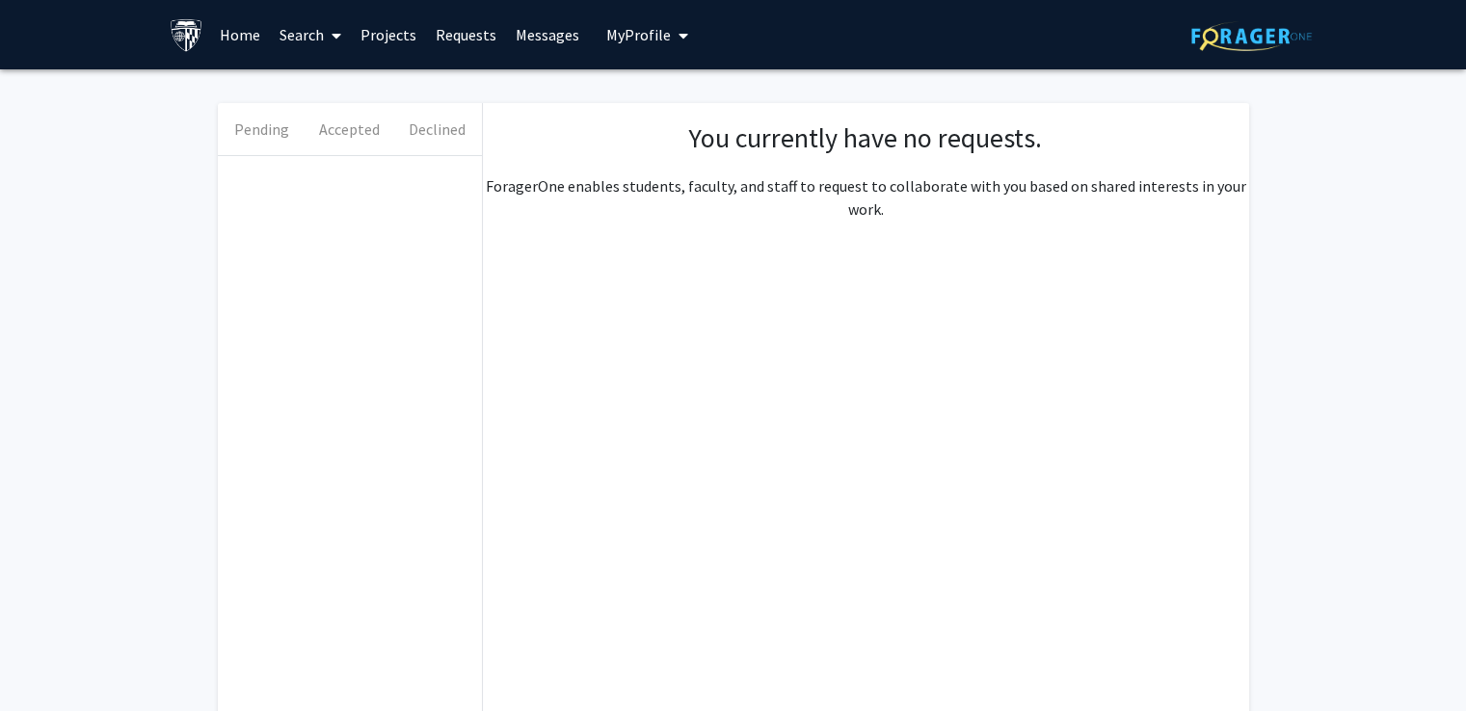
click at [617, 44] on button "My Profile" at bounding box center [647, 34] width 93 height 69
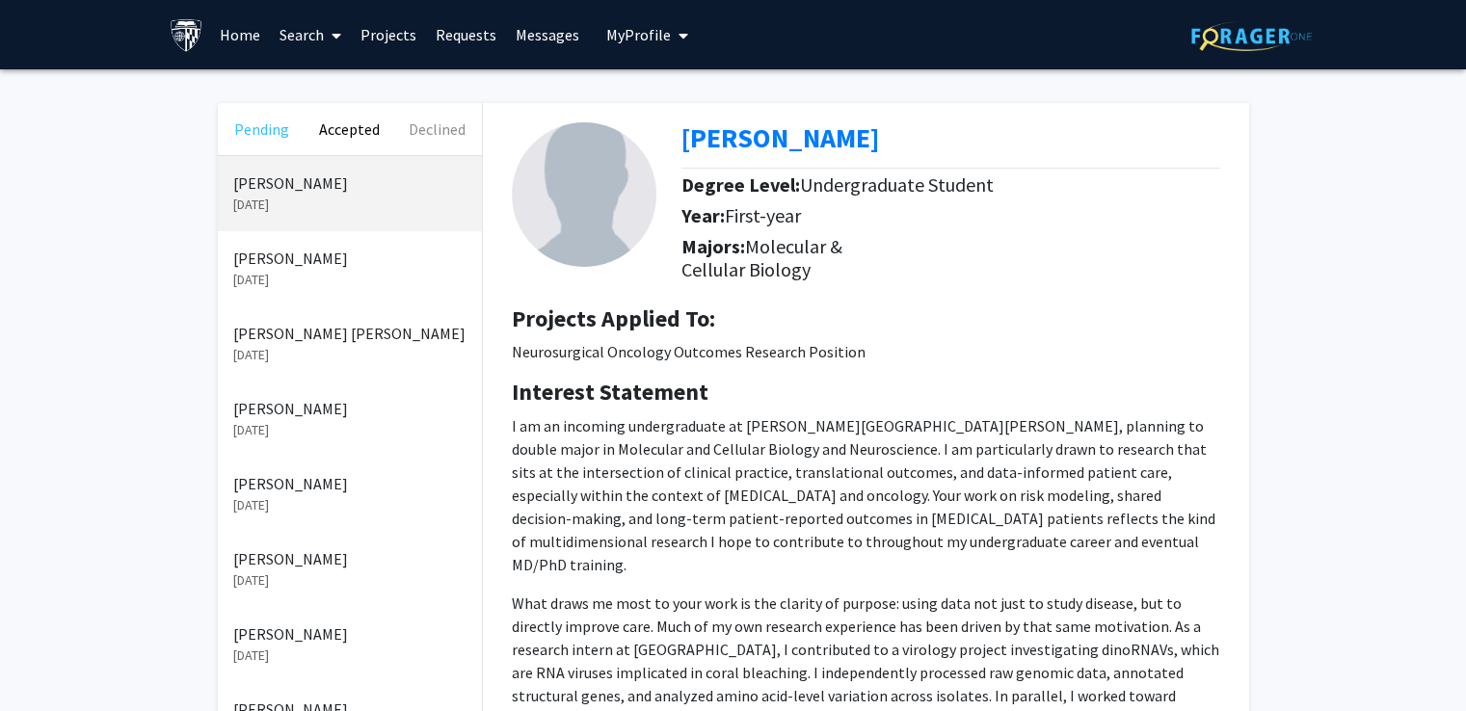
click at [251, 128] on button "Pending" at bounding box center [262, 129] width 88 height 52
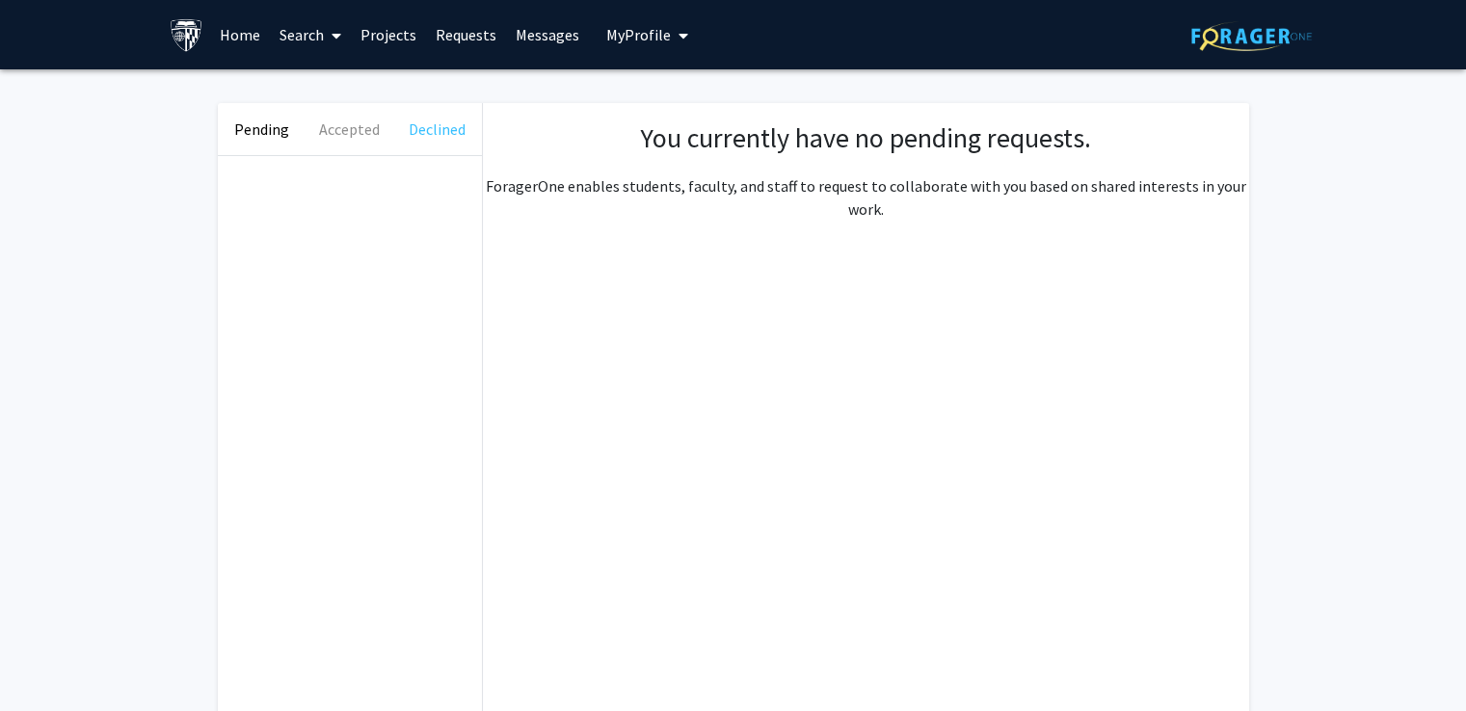
click at [437, 126] on button "Declined" at bounding box center [437, 129] width 88 height 52
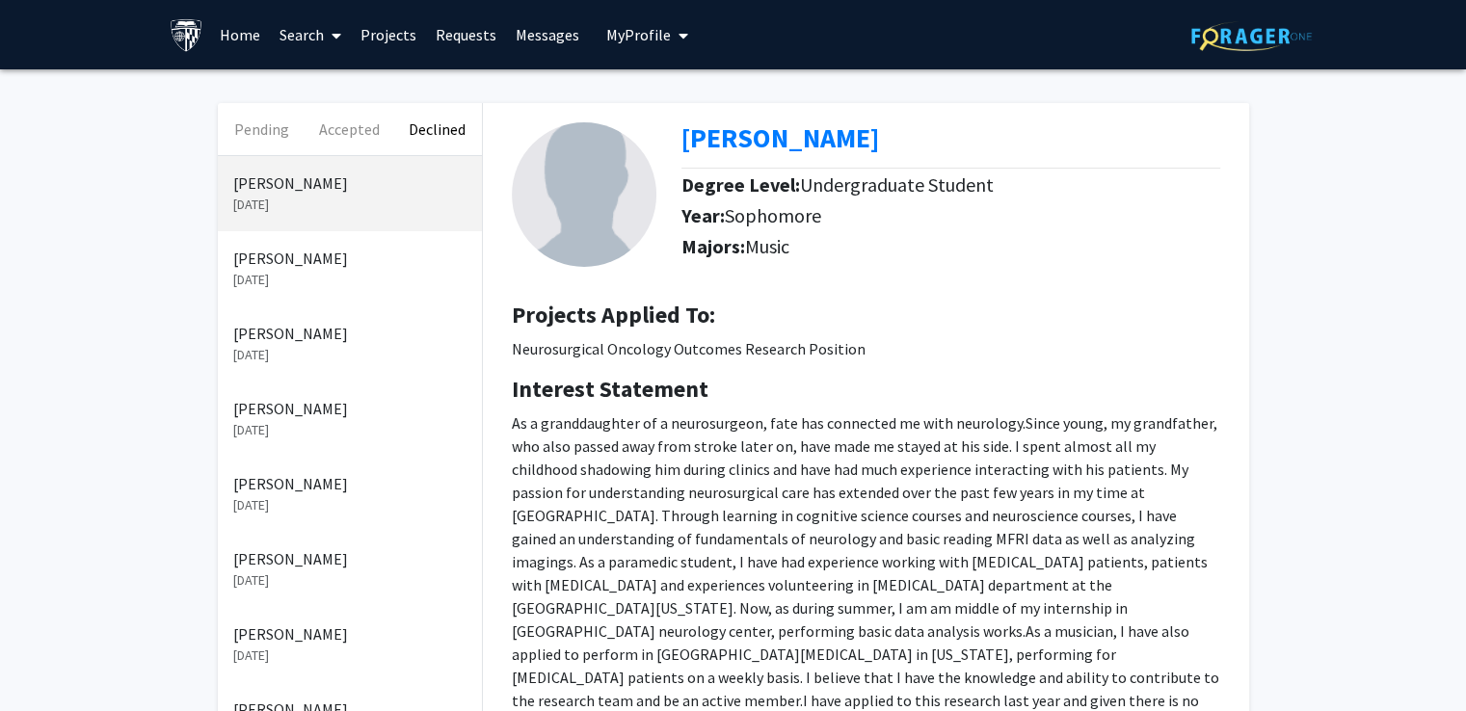
click at [405, 34] on link "Projects" at bounding box center [388, 34] width 75 height 67
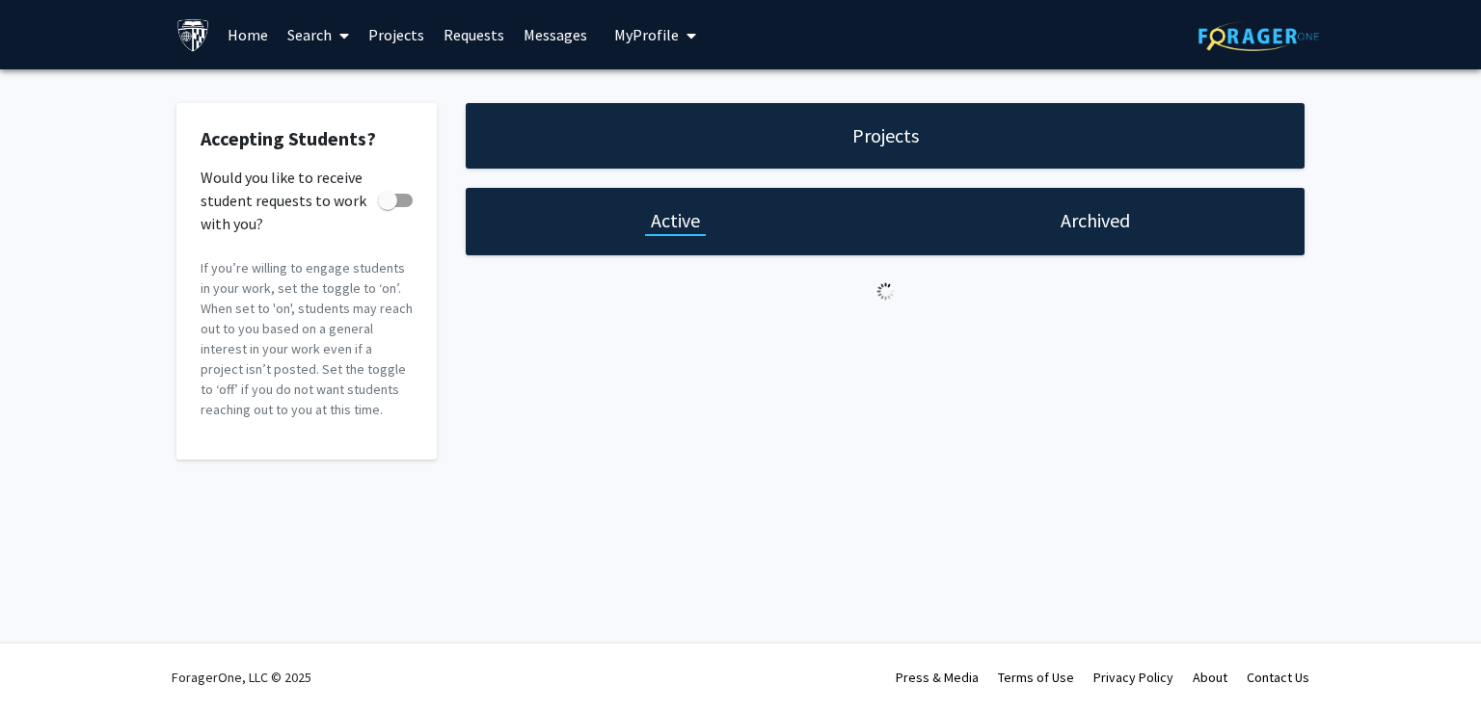
checkbox input "true"
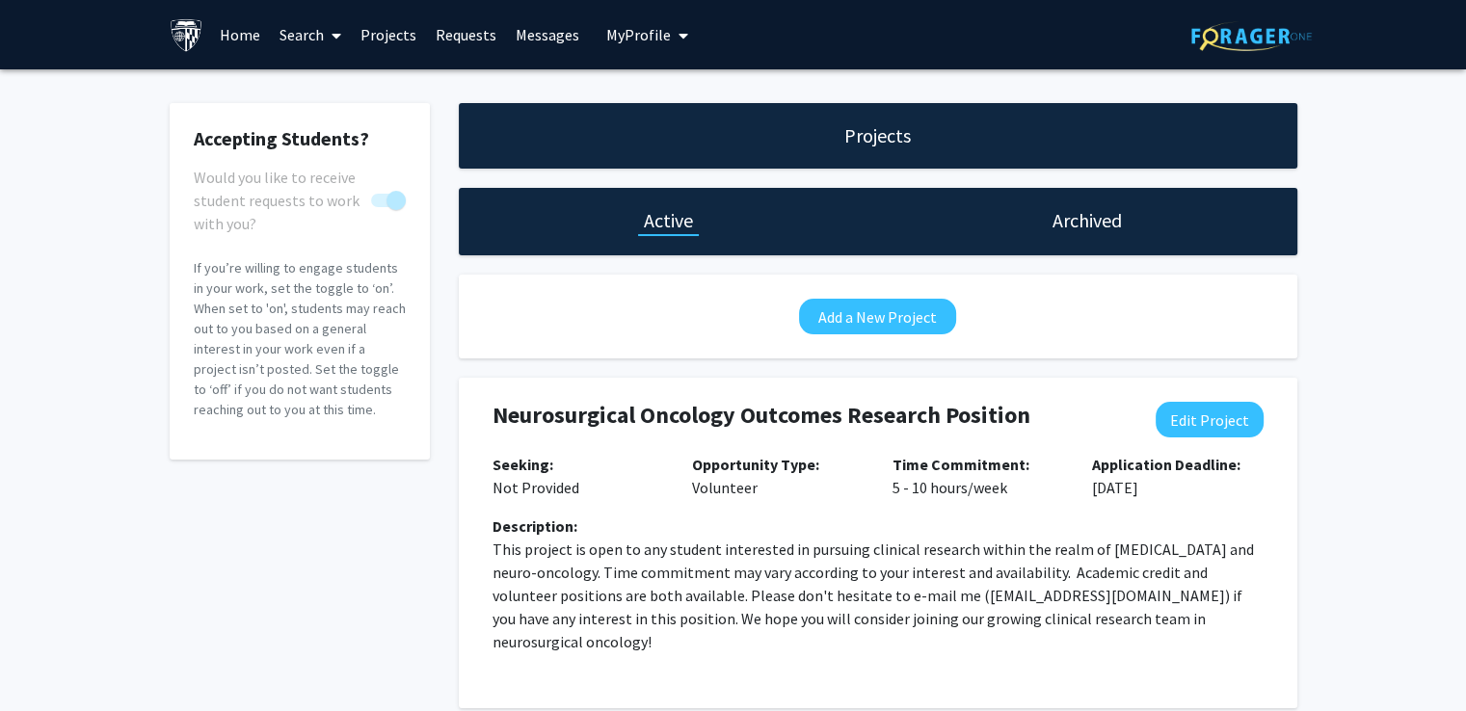
click at [791, 494] on p "Opportunity Type: Volunteer" at bounding box center [778, 476] width 172 height 46
click at [864, 323] on button "Add a New Project" at bounding box center [877, 317] width 157 height 36
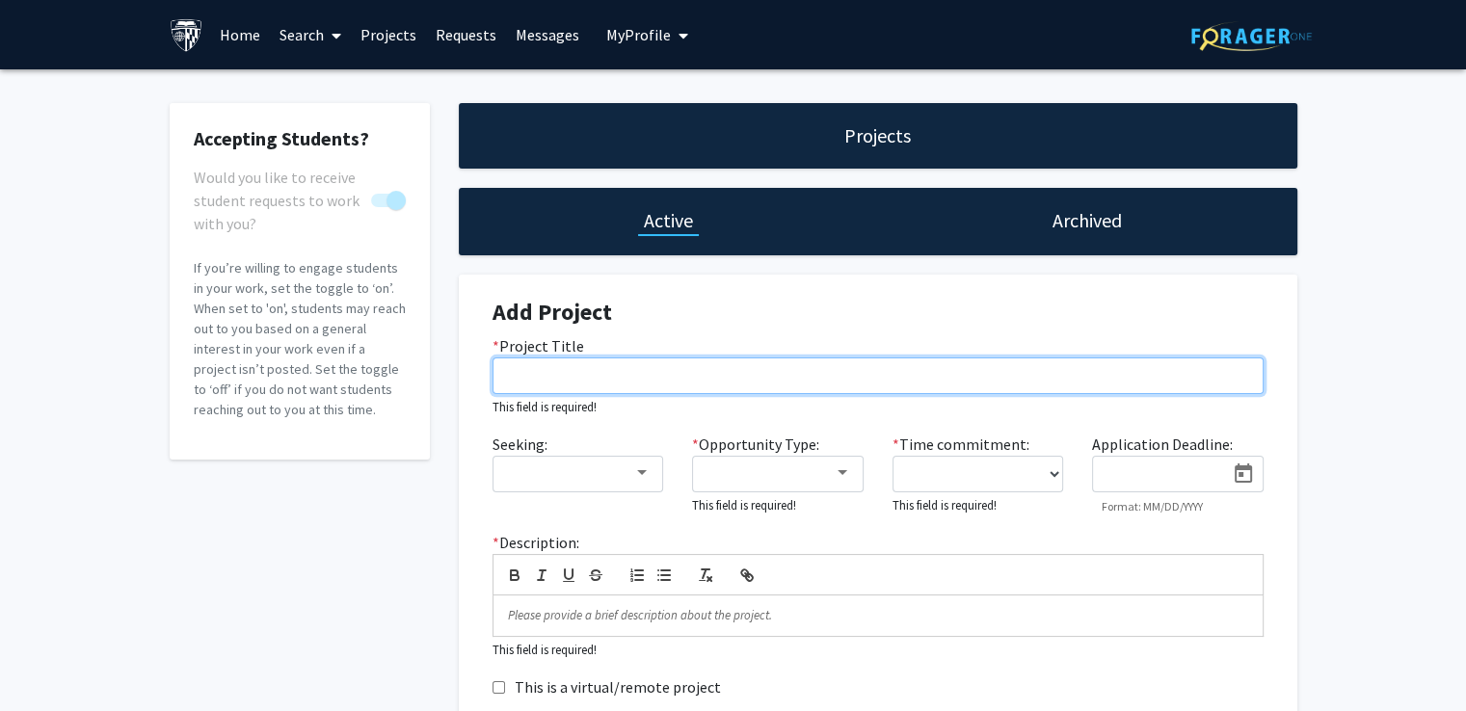
click at [574, 362] on input "* Project Title" at bounding box center [878, 376] width 771 height 37
paste input "Data Acquisition in [MEDICAL_DATA] & Development of Youth (DANDY) Program"
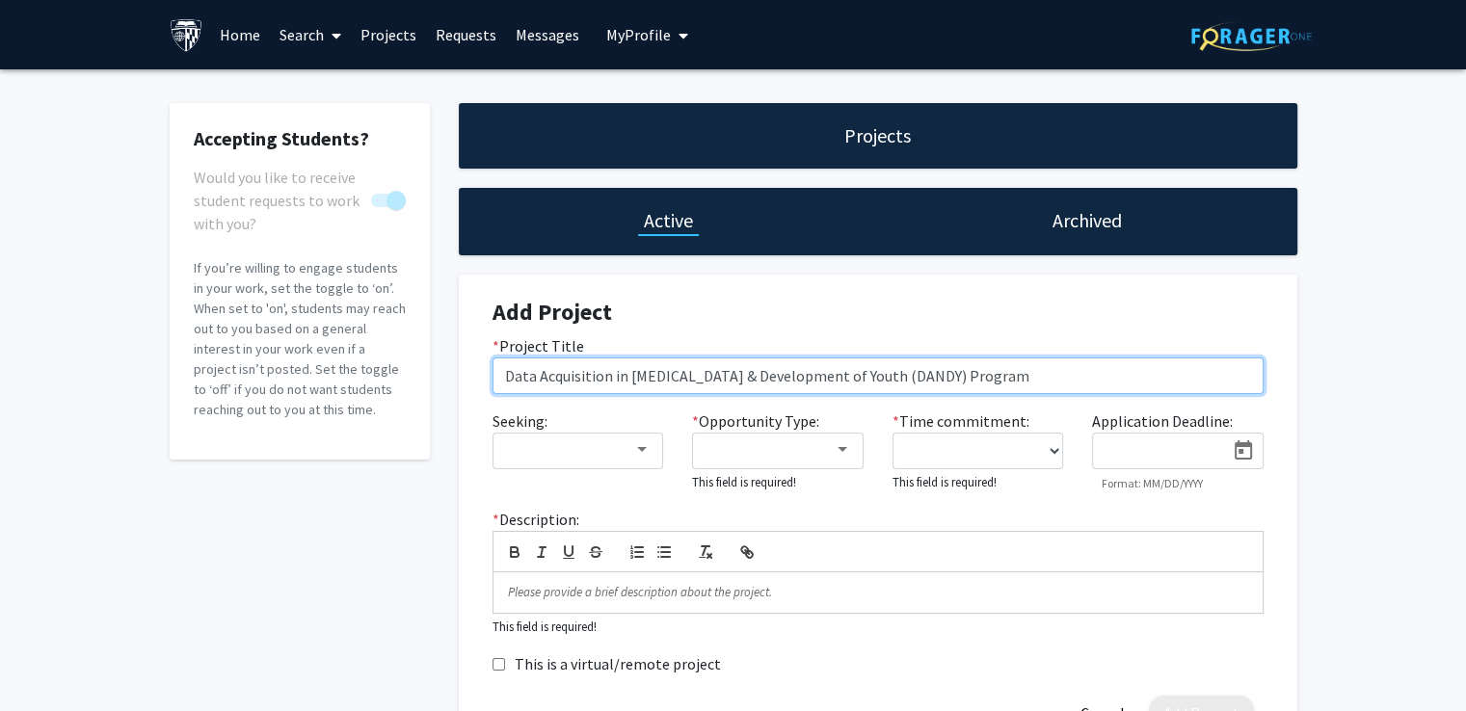
type input "Data Acquisition in [MEDICAL_DATA] & Development of Youth (DANDY) Program"
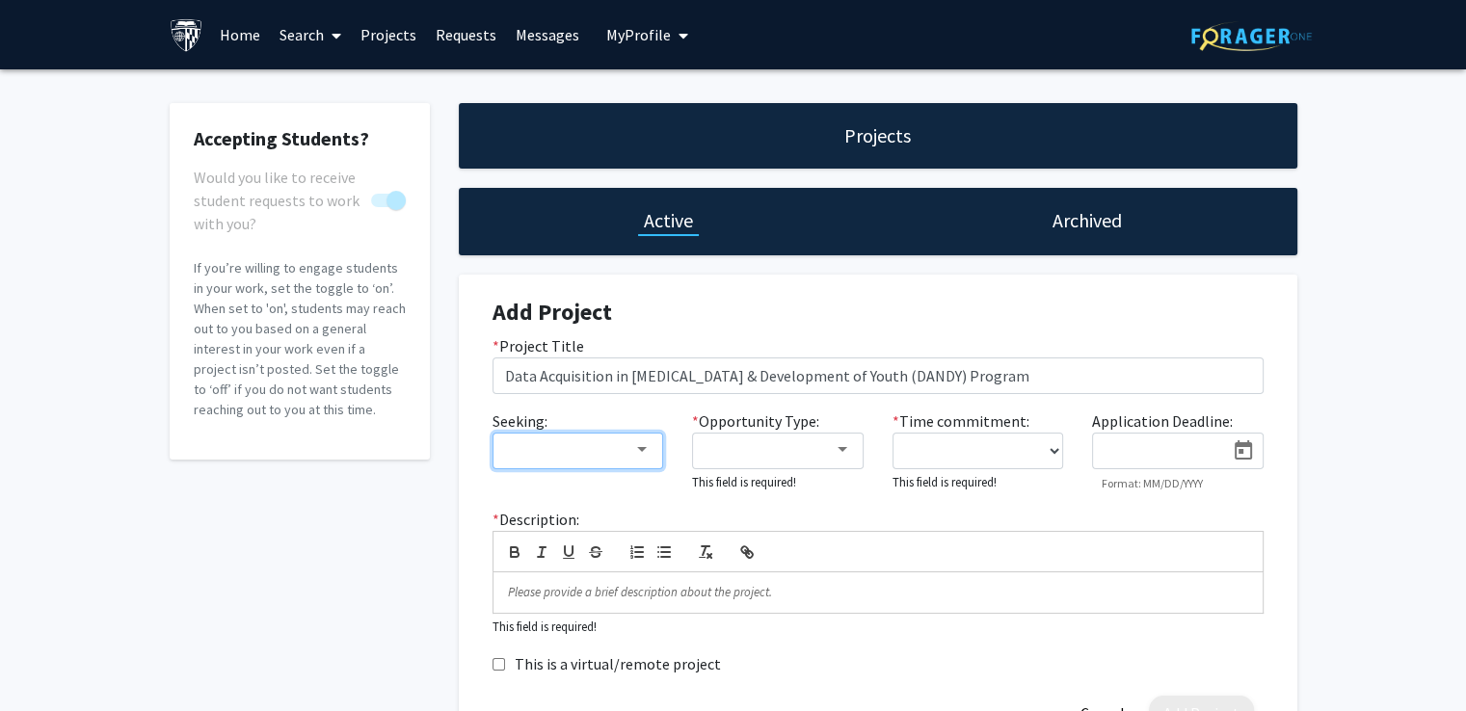
click at [635, 444] on div at bounding box center [641, 449] width 17 height 15
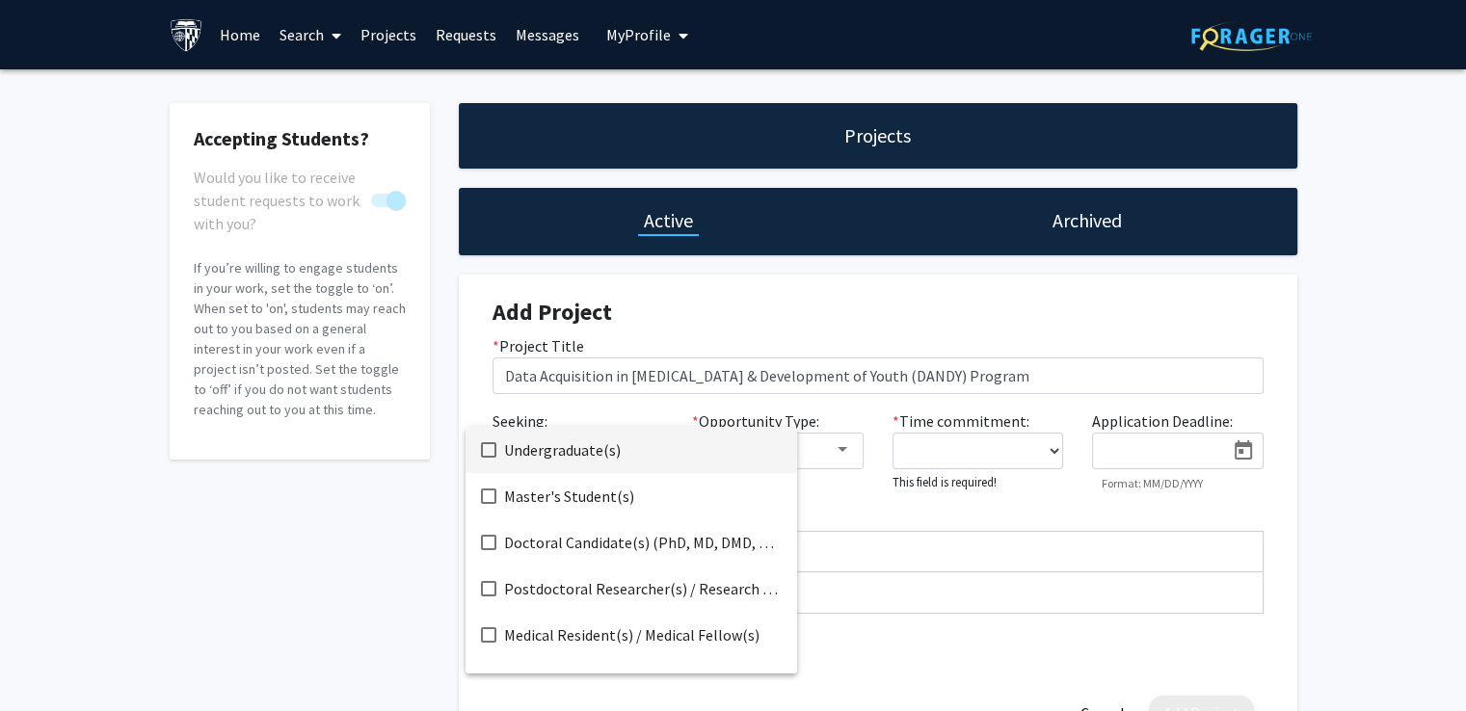
click at [490, 455] on mat-pseudo-checkbox at bounding box center [488, 449] width 15 height 15
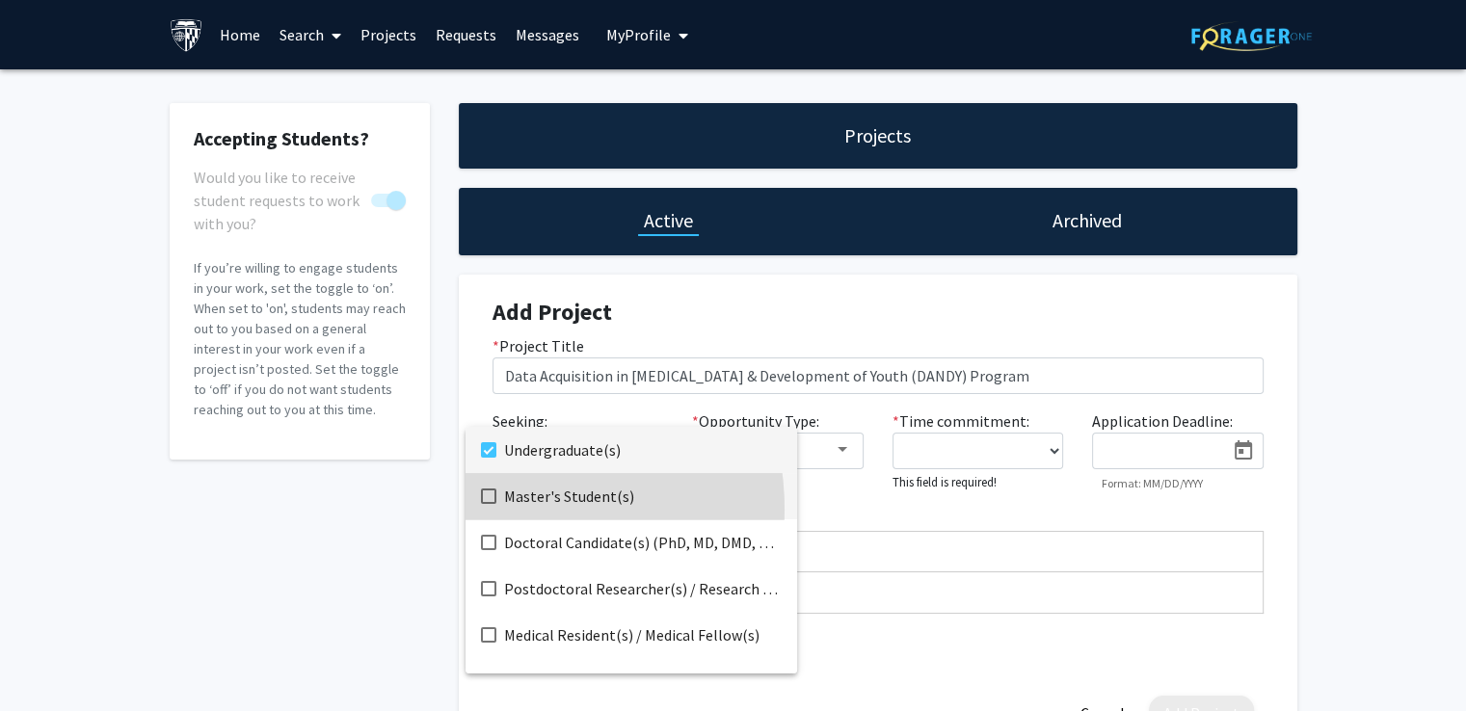
click at [485, 510] on mat-option "Master's Student(s)" at bounding box center [632, 496] width 332 height 46
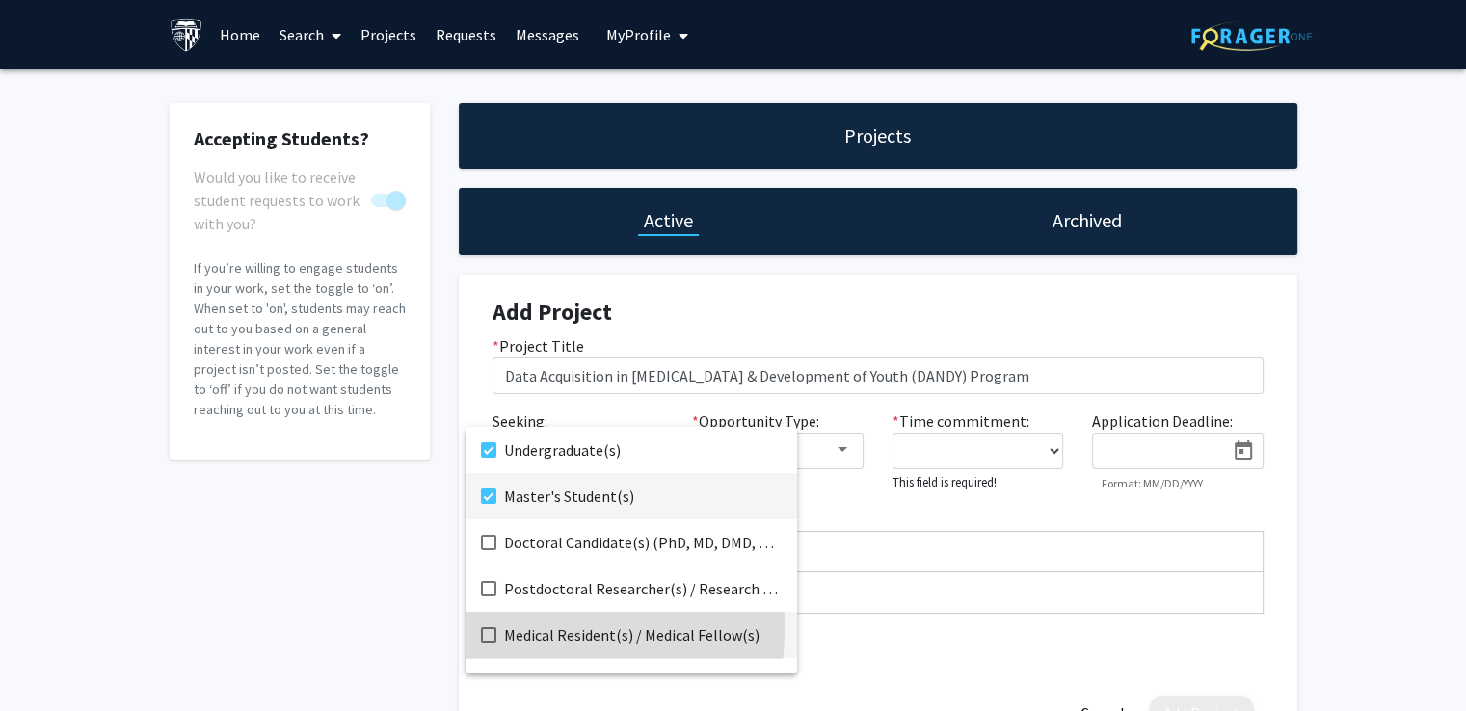
click at [483, 628] on mat-pseudo-checkbox at bounding box center [488, 635] width 15 height 15
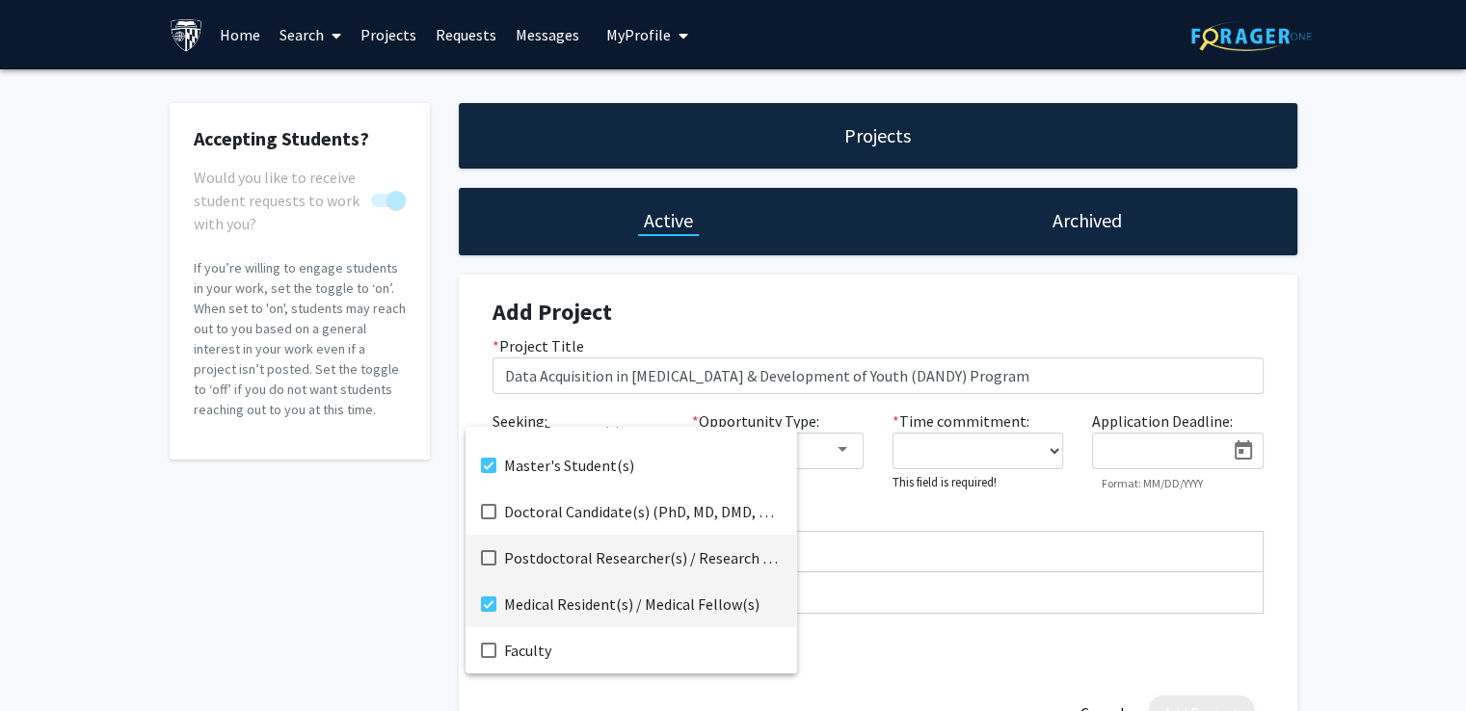
click at [481, 554] on mat-pseudo-checkbox at bounding box center [488, 557] width 15 height 15
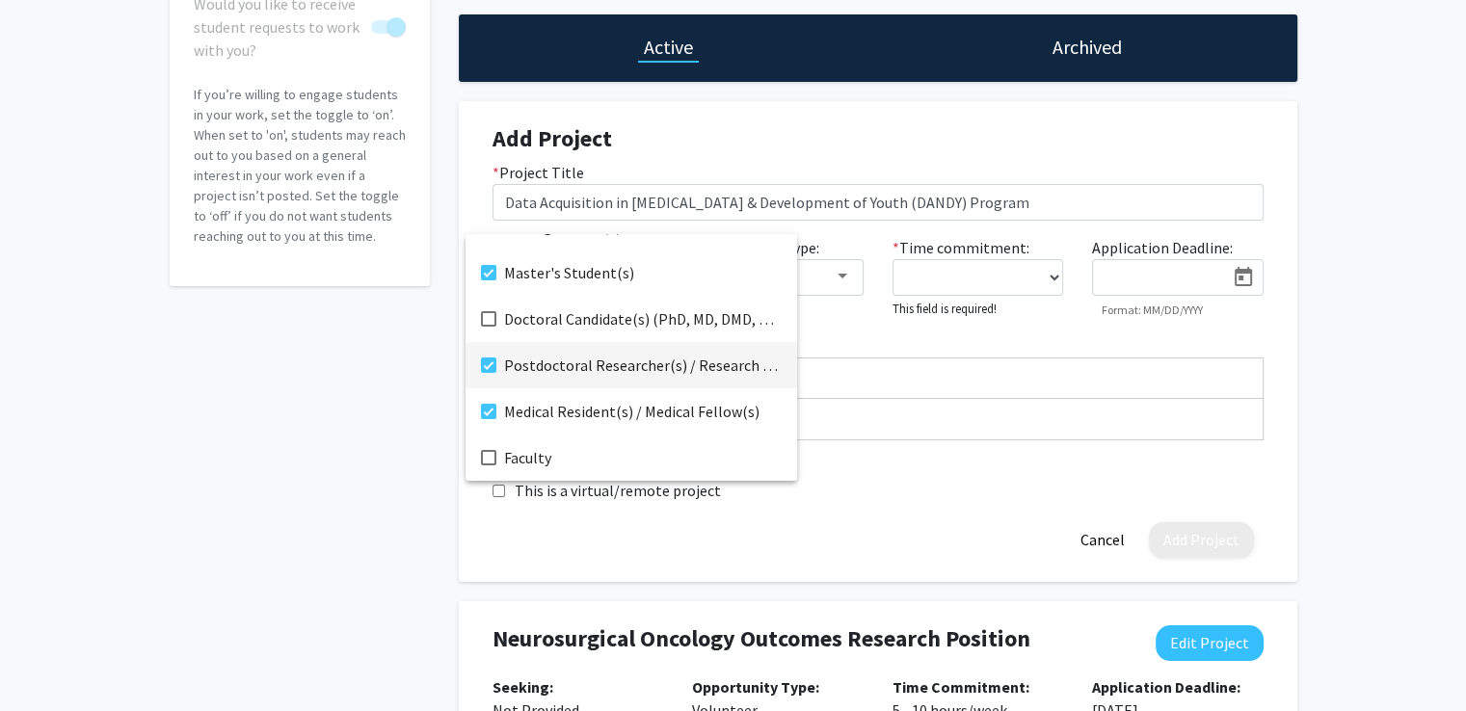
scroll to position [193, 0]
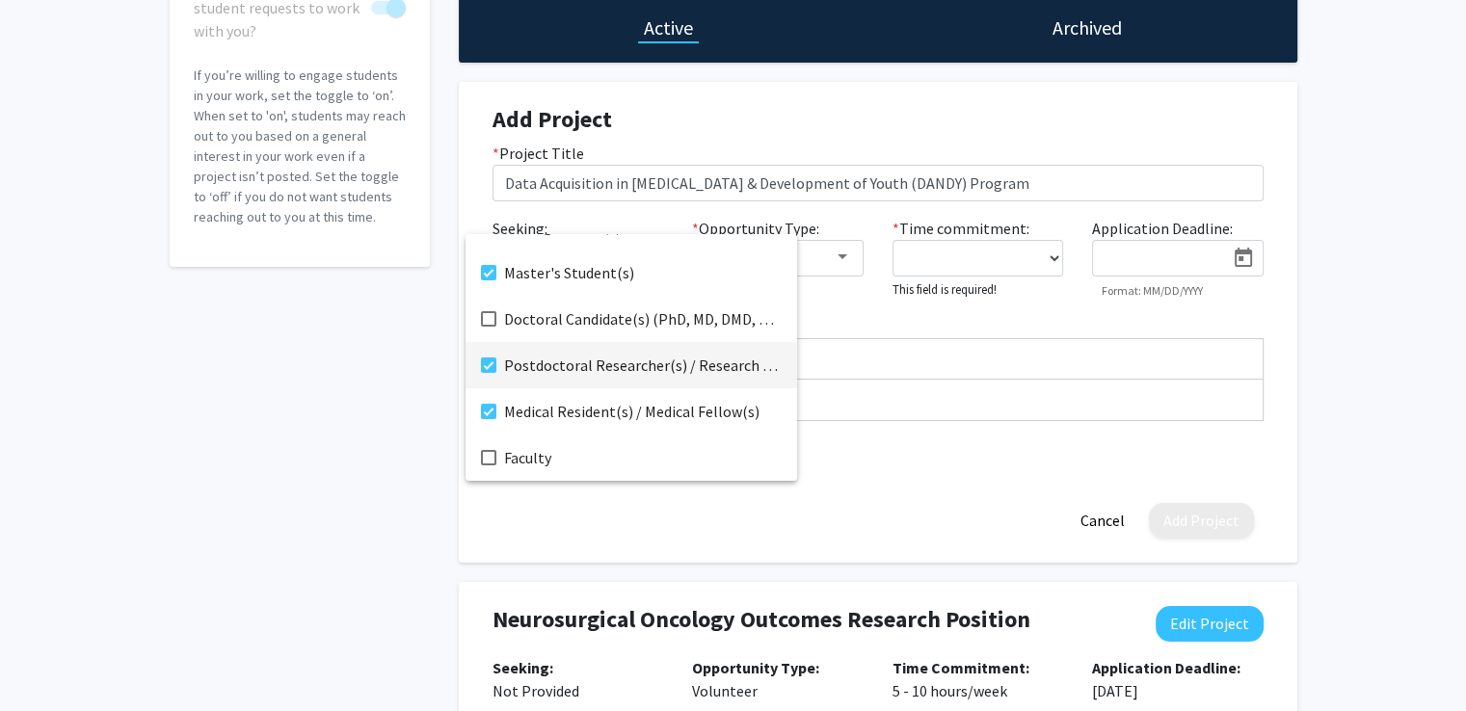
click at [349, 517] on div at bounding box center [733, 355] width 1466 height 711
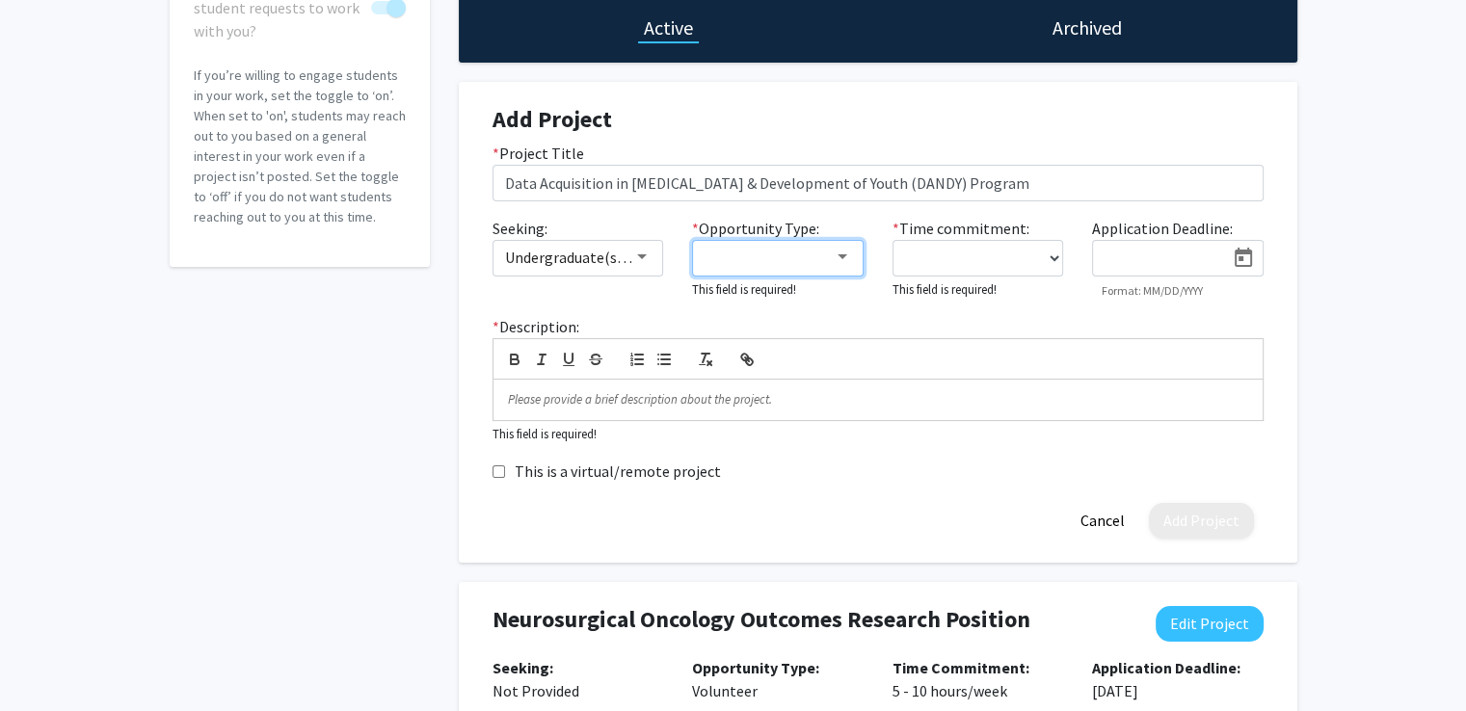
click at [836, 256] on div at bounding box center [842, 257] width 17 height 15
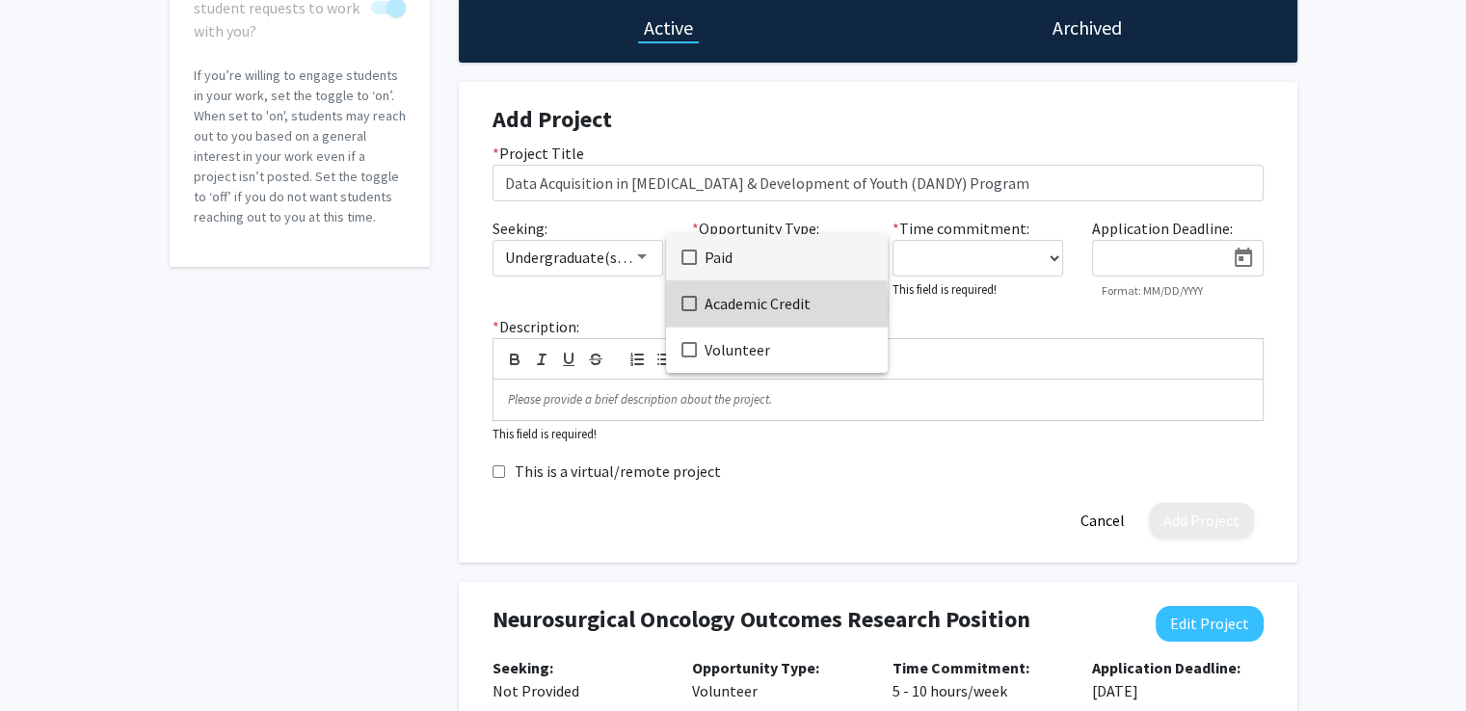
click at [684, 307] on mat-pseudo-checkbox at bounding box center [688, 303] width 15 height 15
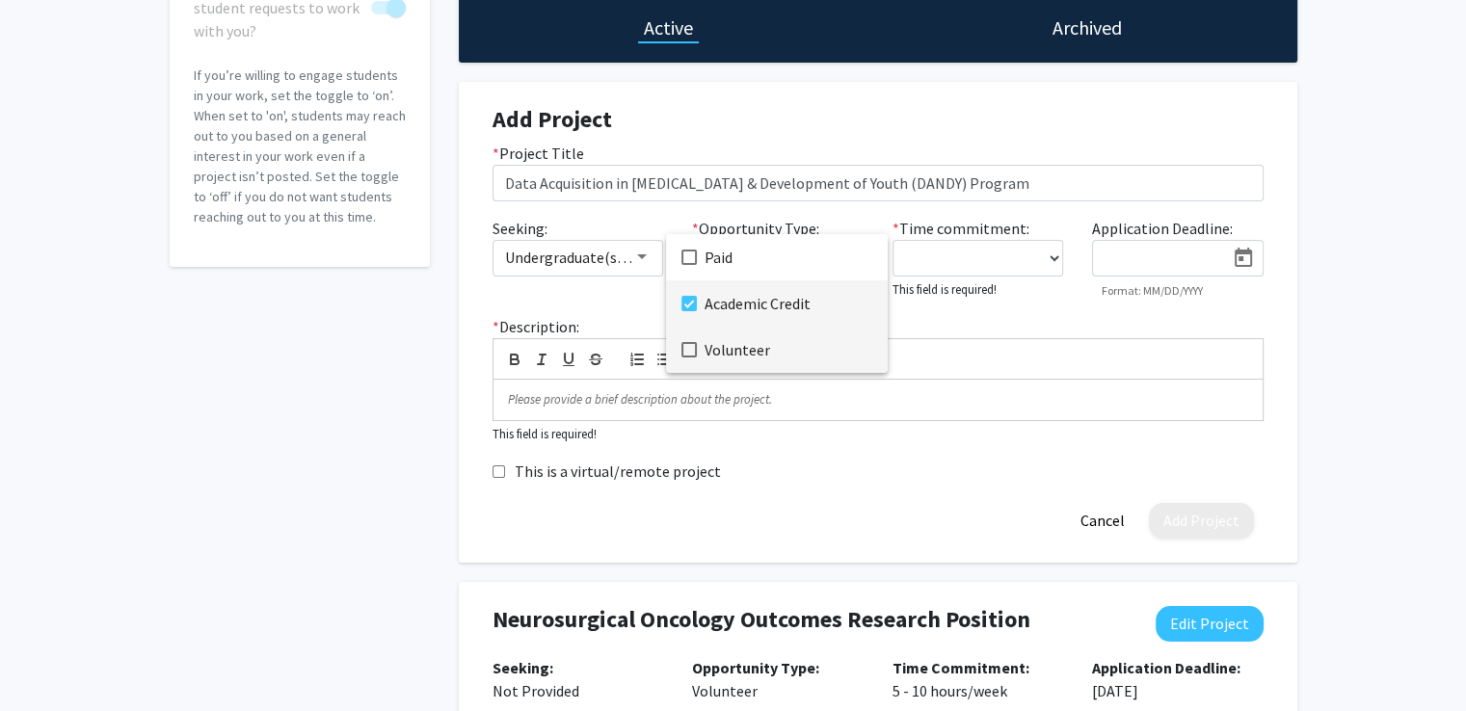
click at [684, 356] on mat-pseudo-checkbox at bounding box center [688, 349] width 15 height 15
click at [979, 265] on div at bounding box center [733, 355] width 1466 height 711
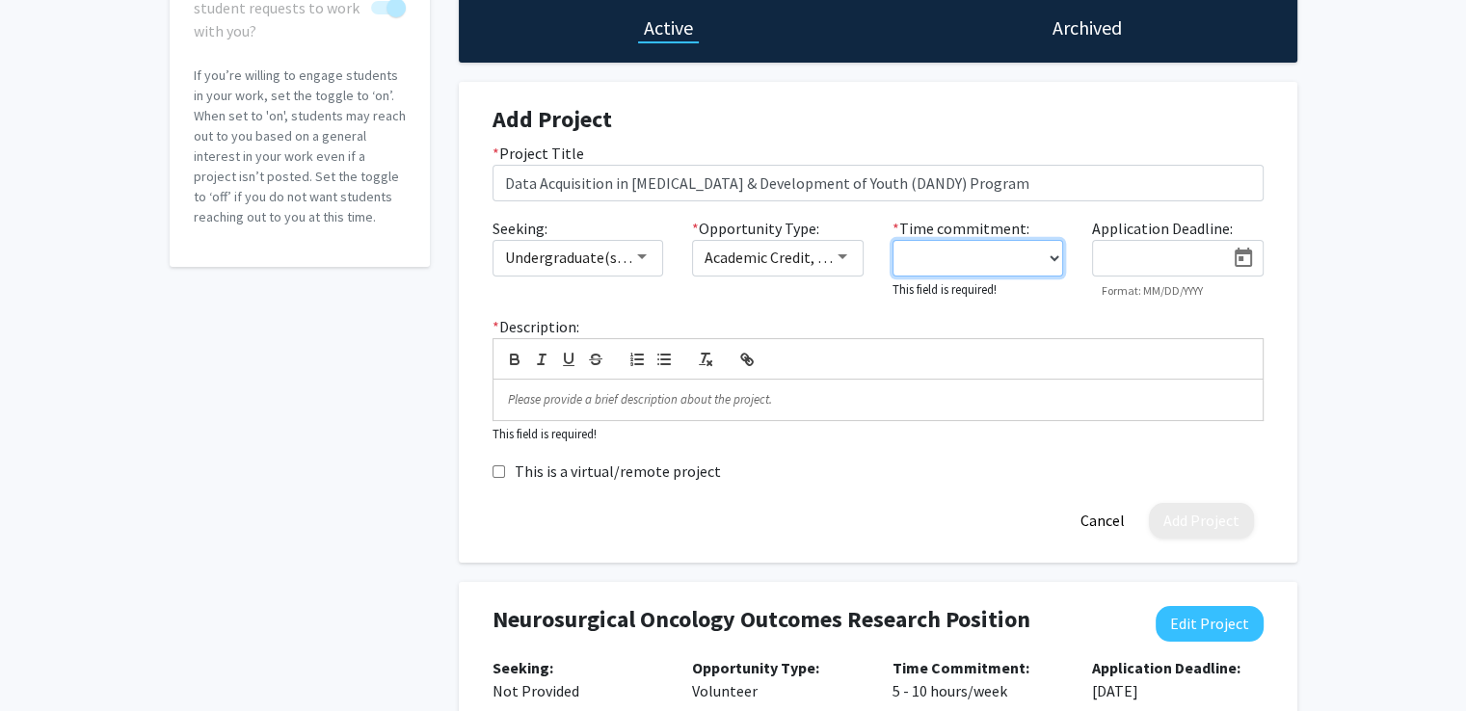
click at [979, 265] on select "0 - 5 hours/week 5 - 10 hours/week 10 - 15 hours/week 15 - 20 hours/week 20 - 3…" at bounding box center [979, 258] width 172 height 37
select select "0 - 5"
click at [893, 240] on select "0 - 5 hours/week 5 - 10 hours/week 10 - 15 hours/week 15 - 20 hours/week 20 - 3…" at bounding box center [979, 258] width 172 height 37
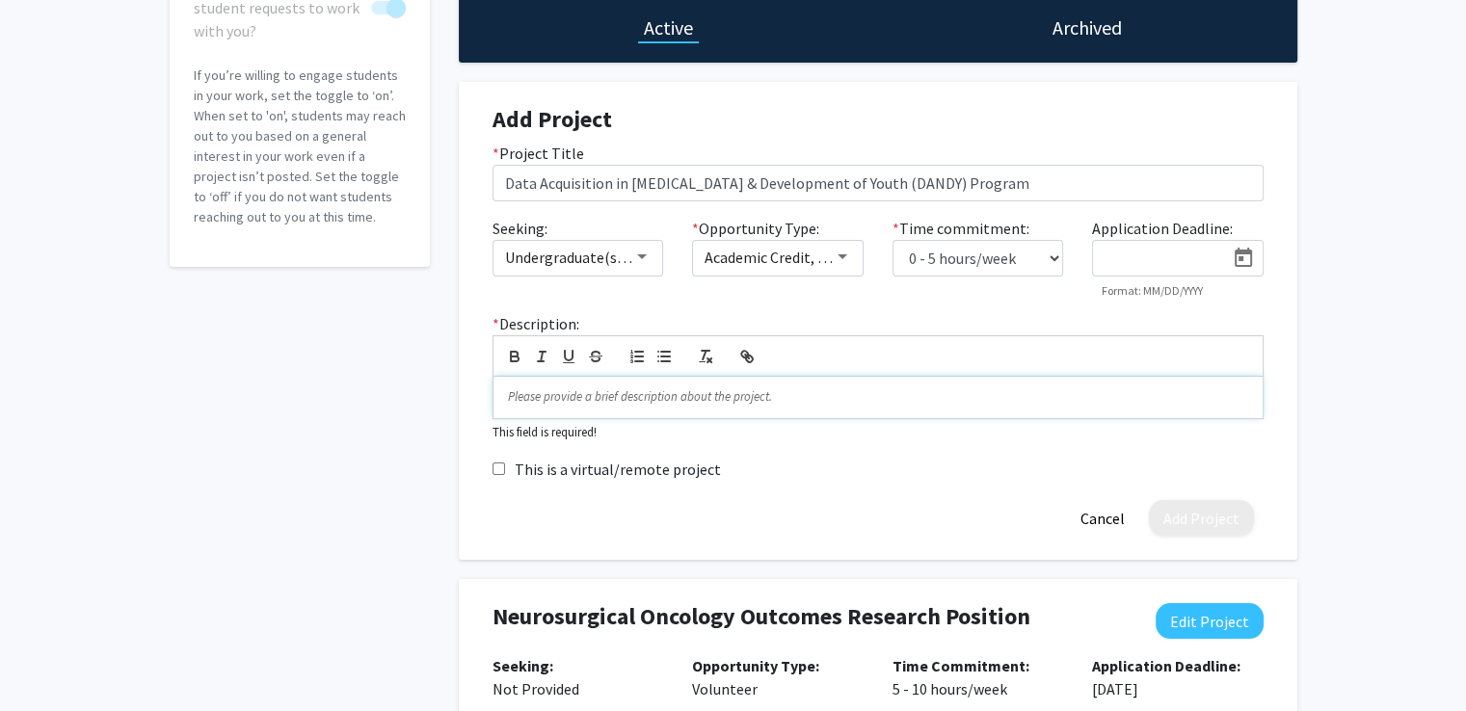
click at [625, 390] on p at bounding box center [878, 396] width 740 height 17
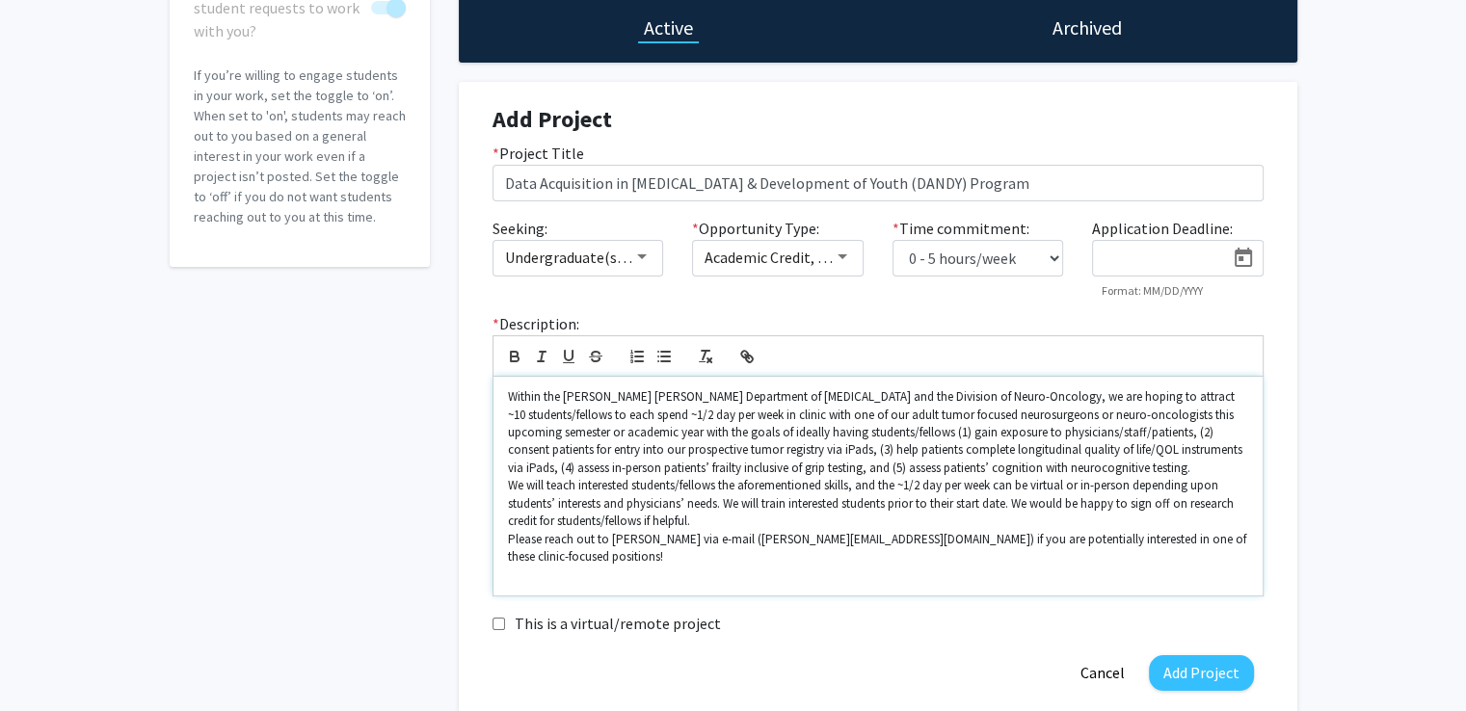
click at [1095, 467] on p "Within the [PERSON_NAME] [PERSON_NAME] Department of [MEDICAL_DATA] and the Div…" at bounding box center [878, 432] width 740 height 89
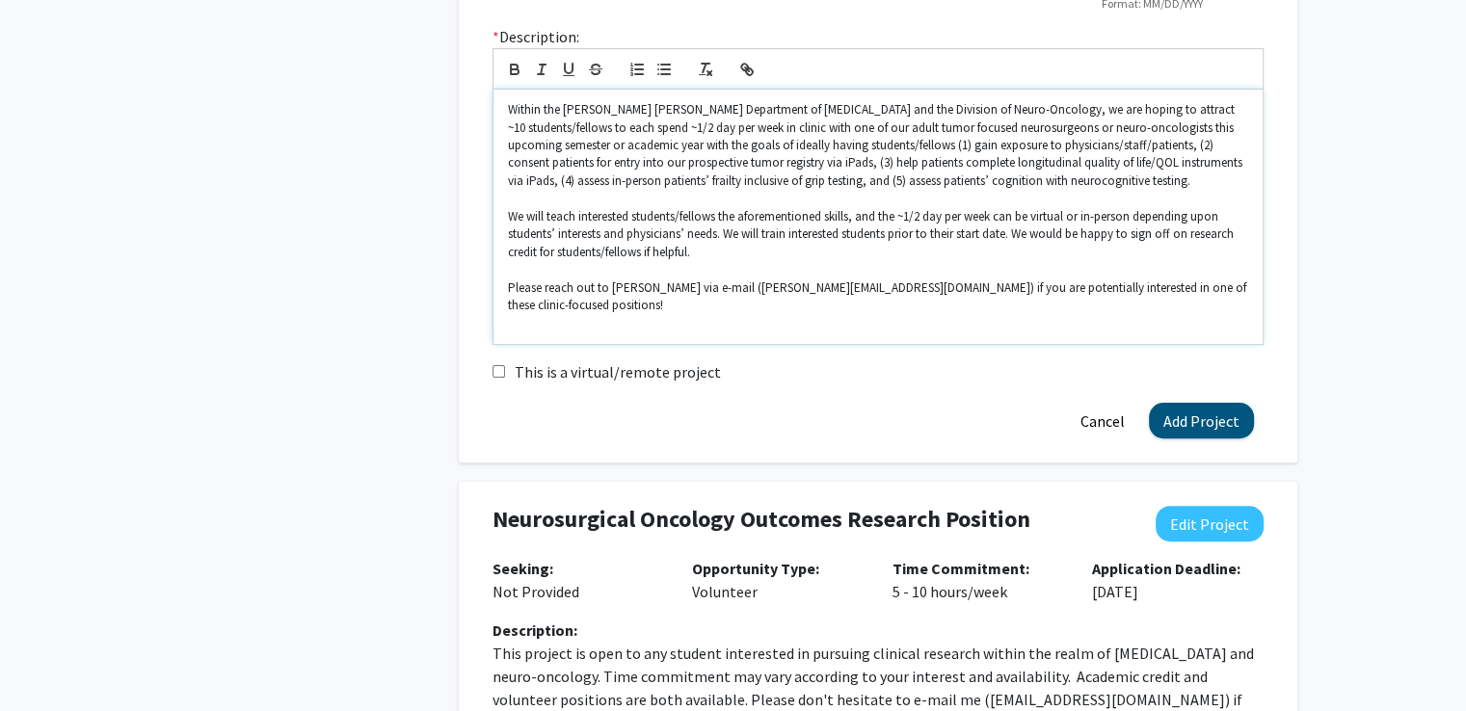
scroll to position [482, 0]
click at [1198, 401] on button "Add Project" at bounding box center [1201, 419] width 105 height 36
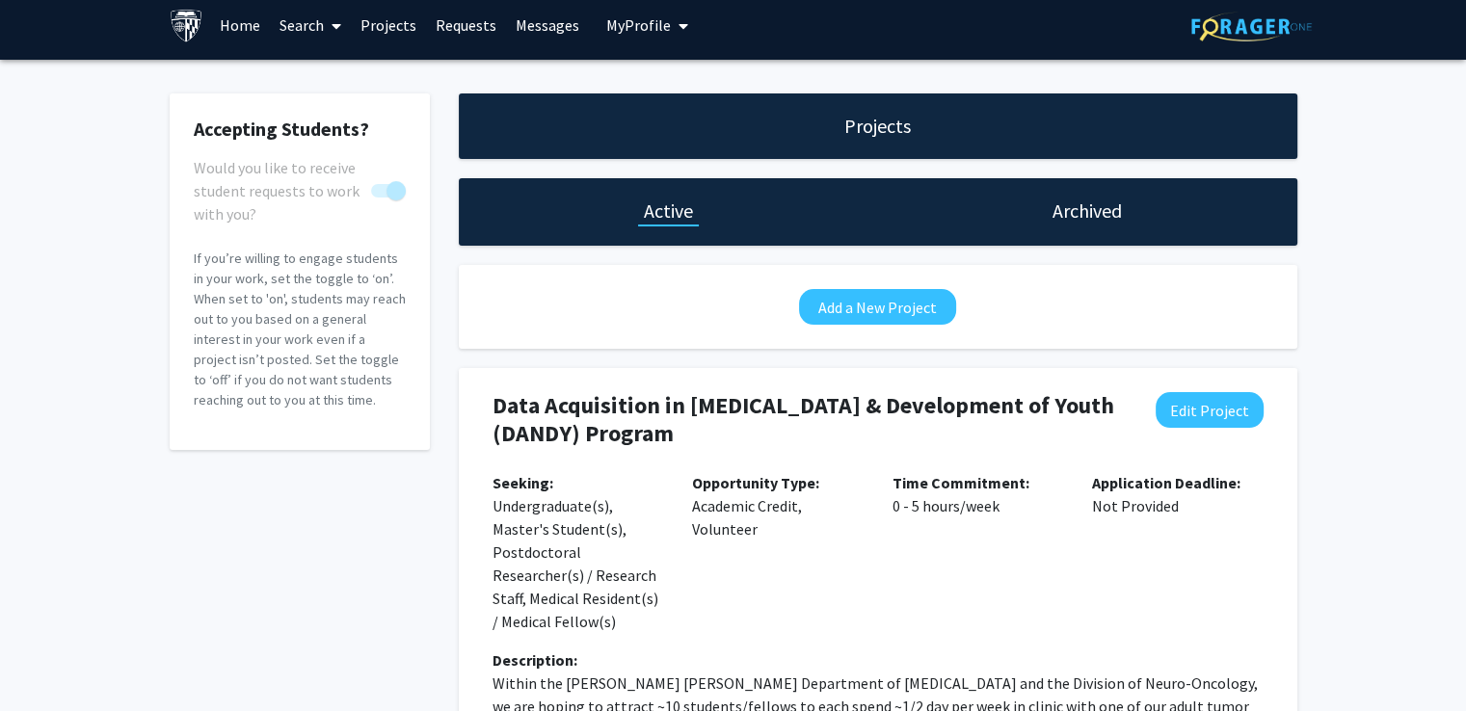
scroll to position [0, 0]
